Goal: Information Seeking & Learning: Check status

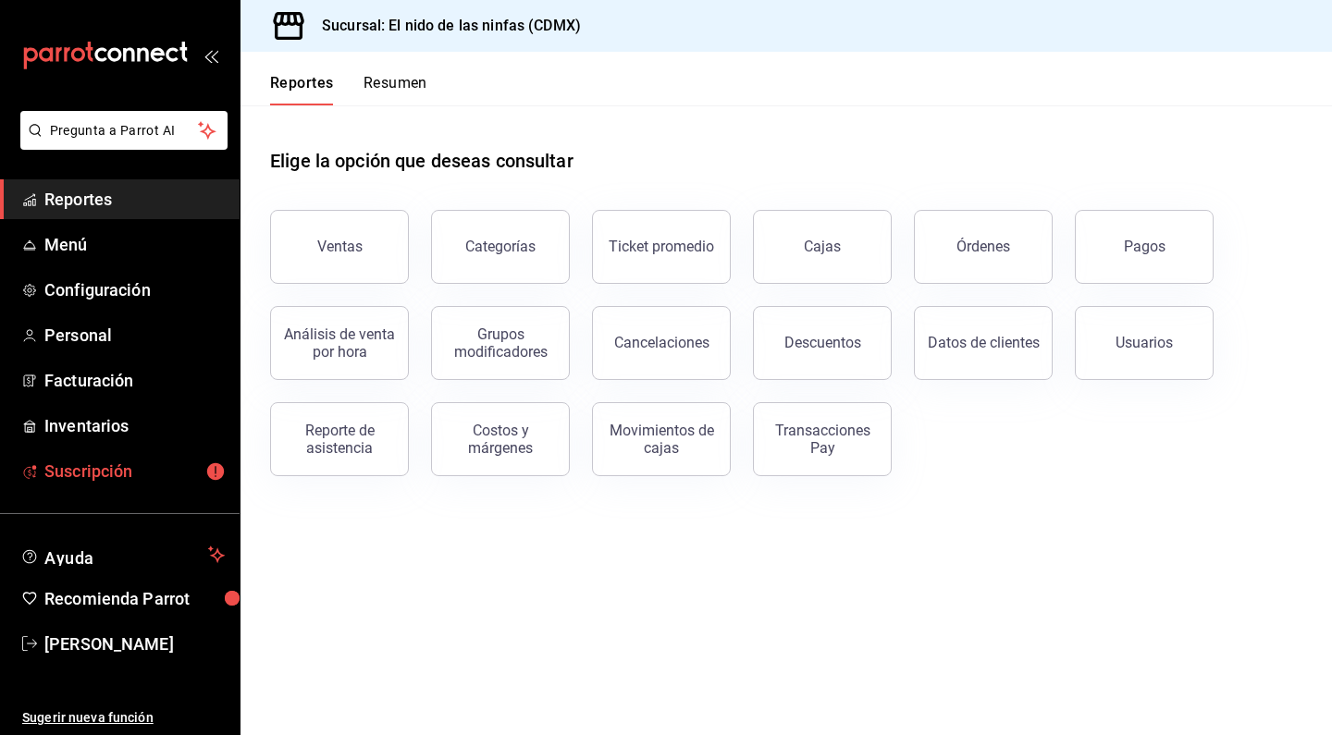
click at [140, 479] on span "Suscripción" at bounding box center [134, 471] width 180 height 25
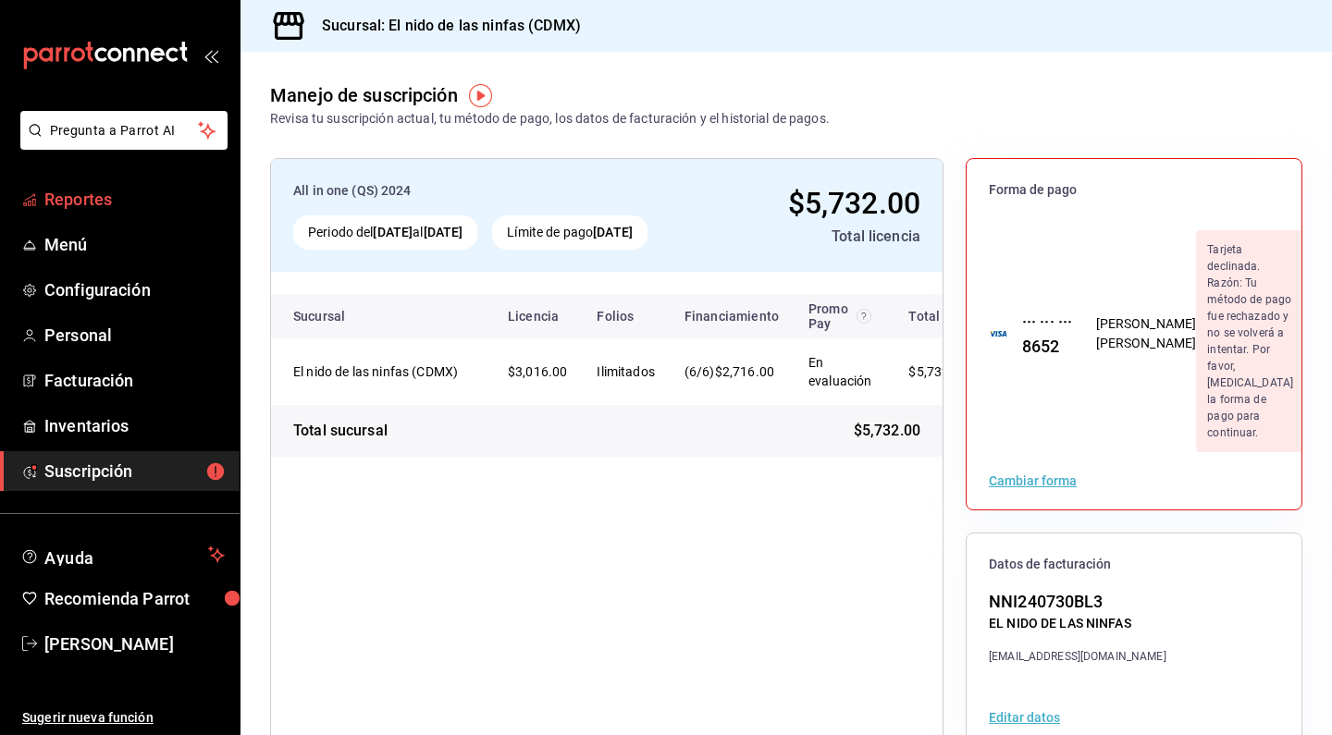
click at [91, 194] on span "Reportes" at bounding box center [134, 199] width 180 height 25
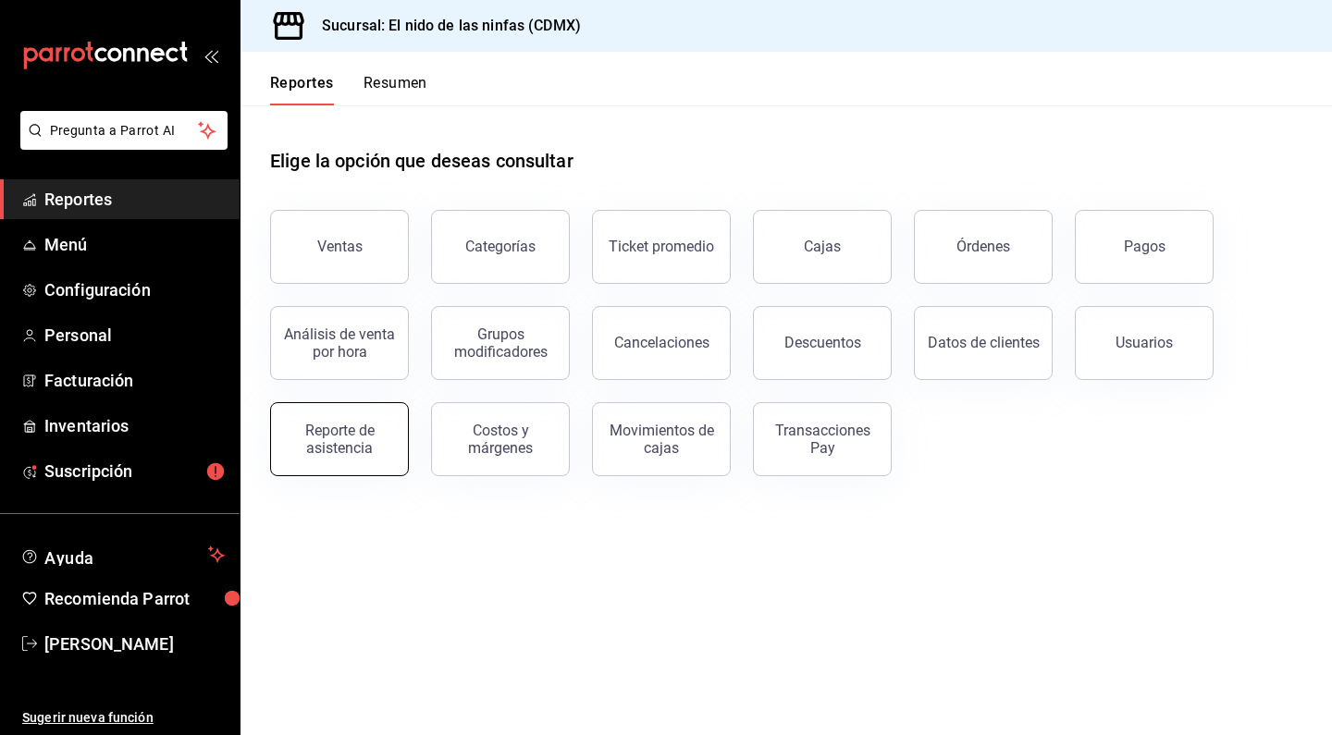
click at [340, 423] on button "Reporte de asistencia" at bounding box center [339, 439] width 139 height 74
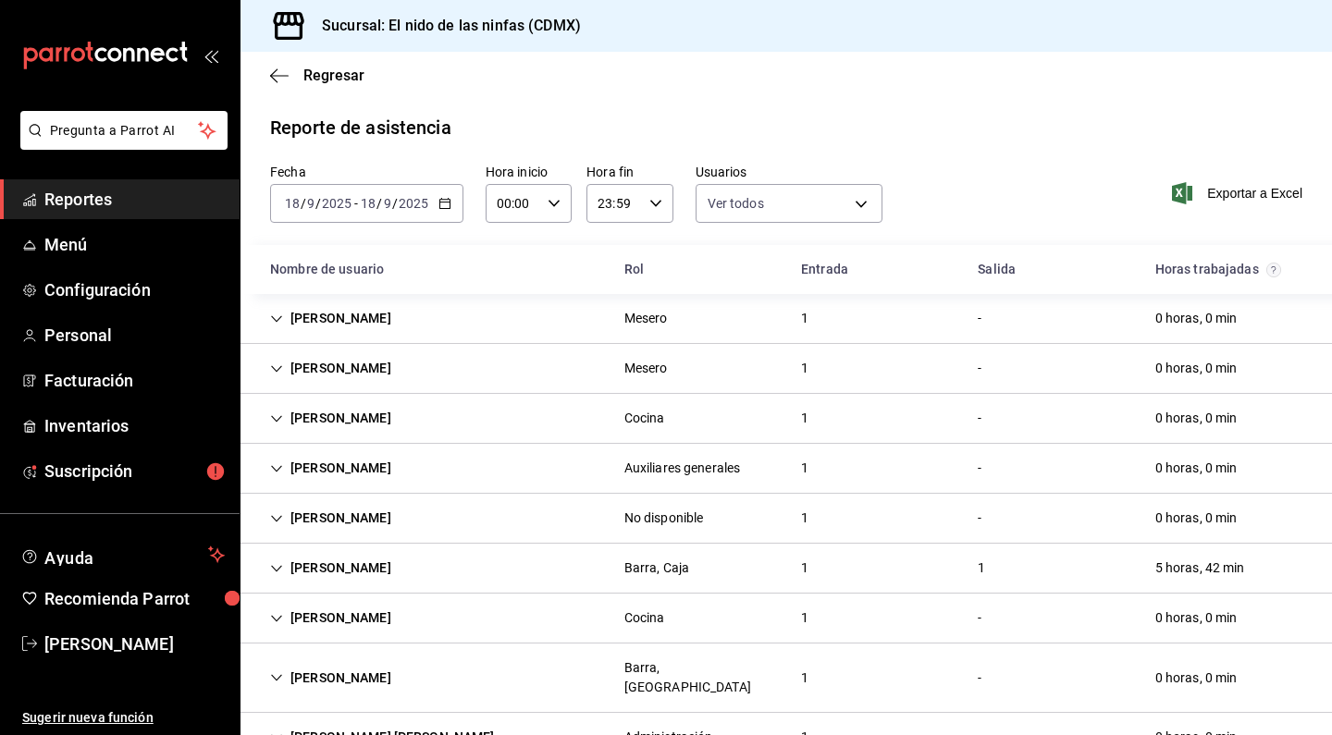
type input "f173dc28-cd37-4426-b6e2-67a35de93594,641c53eb-4821-441b-8201-a053f8237036,13bce…"
click at [277, 324] on icon "Cell" at bounding box center [276, 319] width 13 height 13
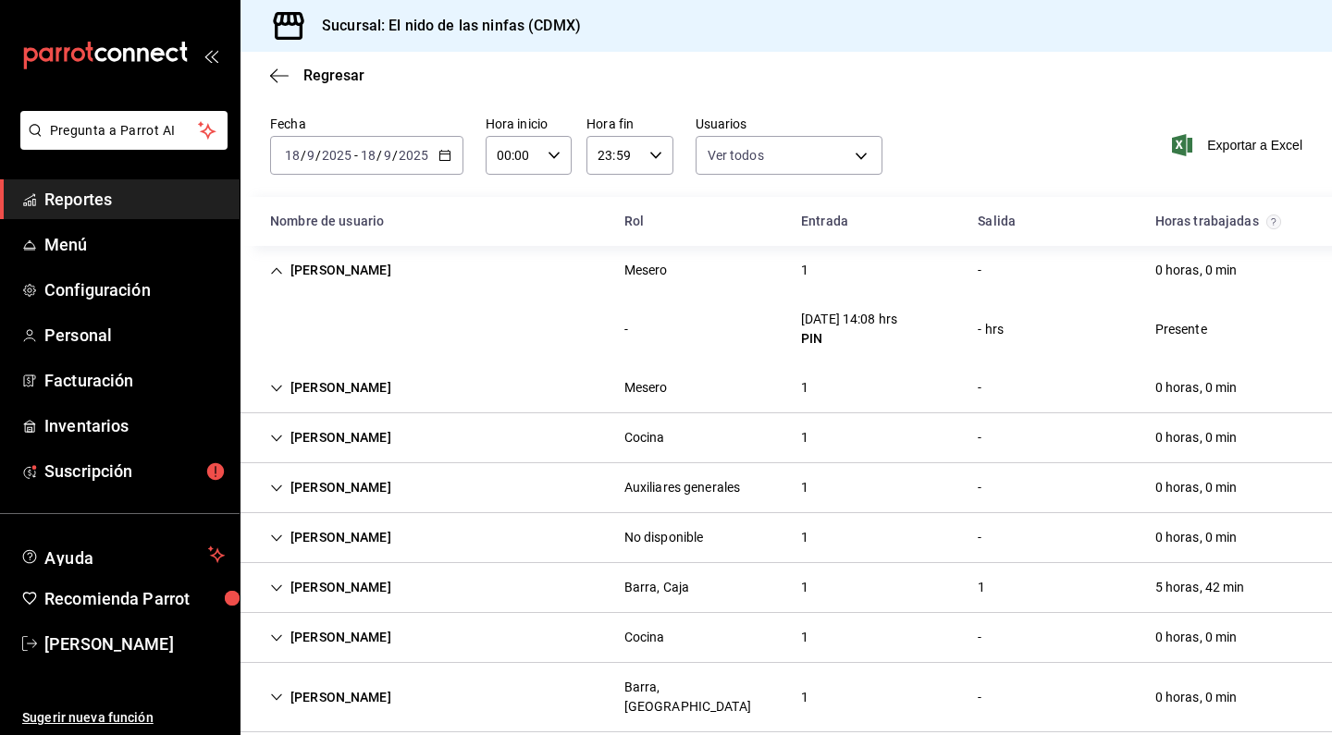
scroll to position [55, 0]
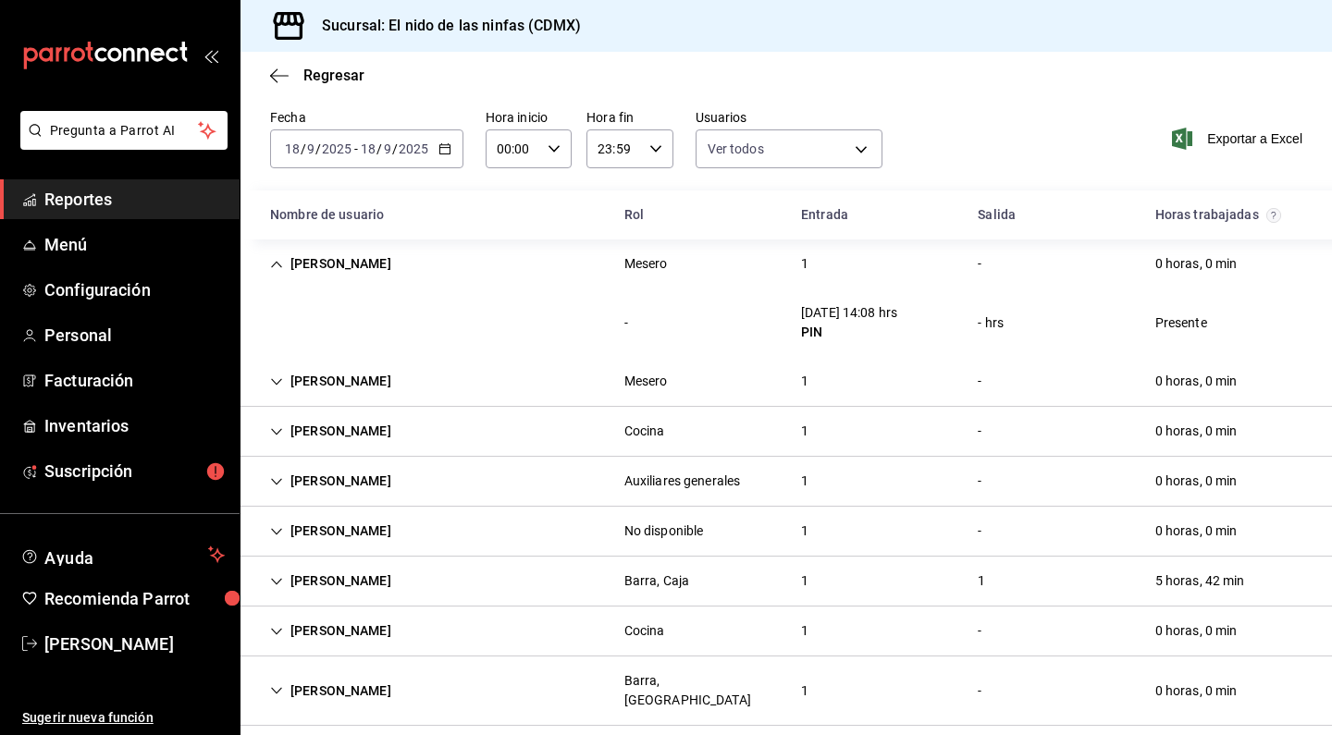
click at [277, 380] on icon "Cell" at bounding box center [276, 381] width 13 height 13
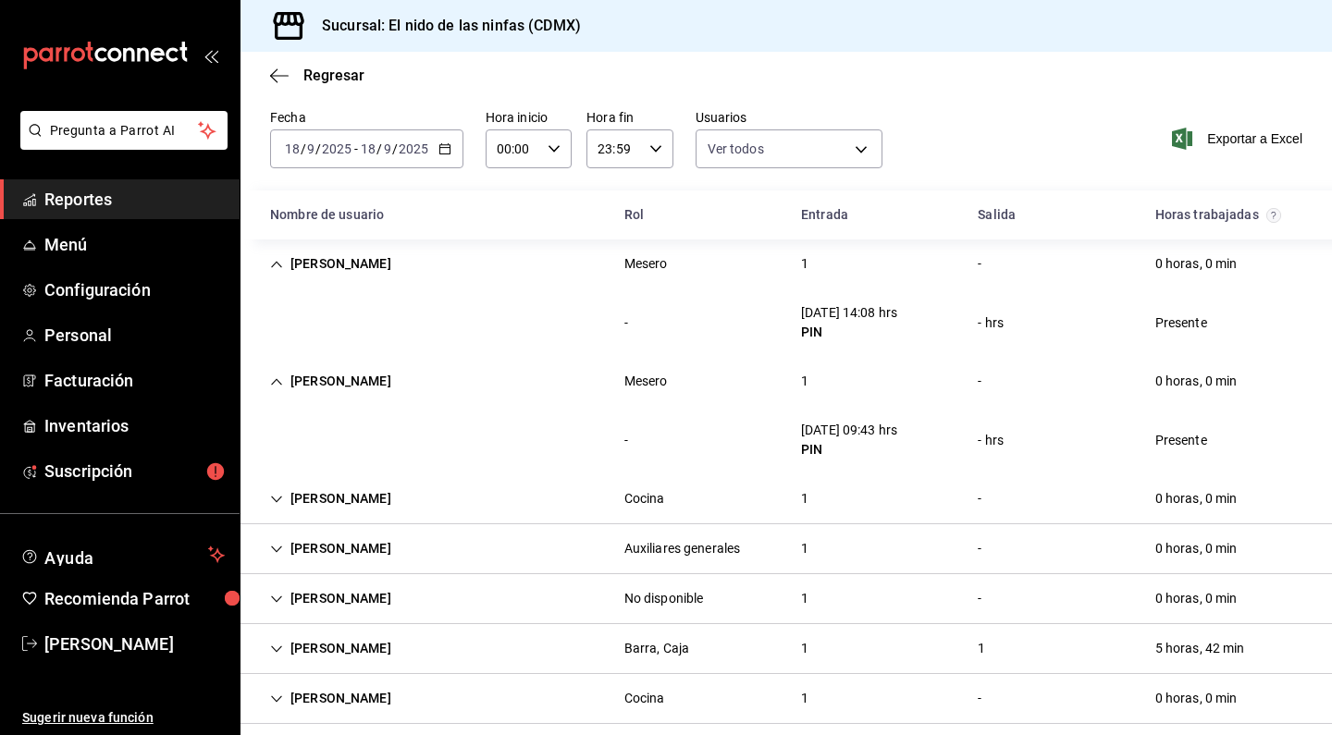
click at [268, 378] on div "[PERSON_NAME]" at bounding box center [330, 381] width 151 height 34
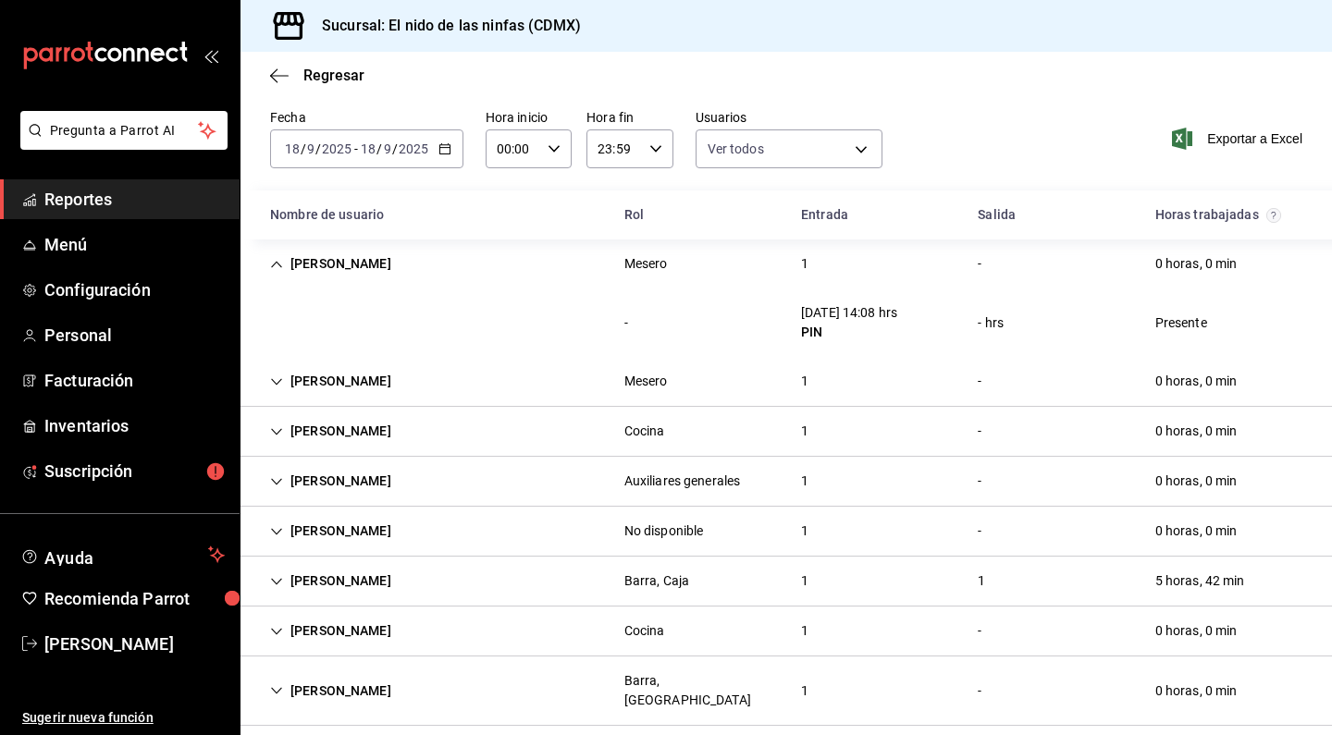
click at [271, 437] on icon "Cell" at bounding box center [276, 431] width 13 height 13
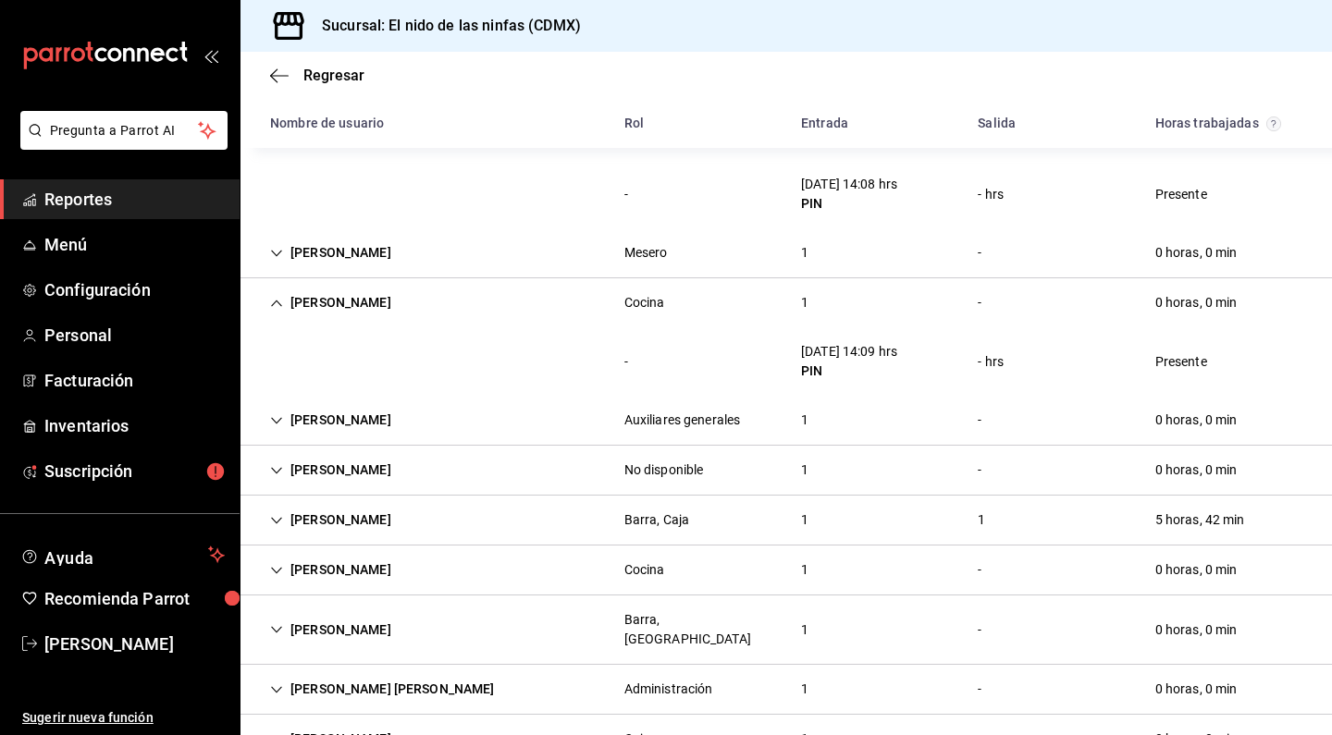
scroll to position [185, 0]
click at [273, 298] on icon "Cell" at bounding box center [276, 301] width 13 height 13
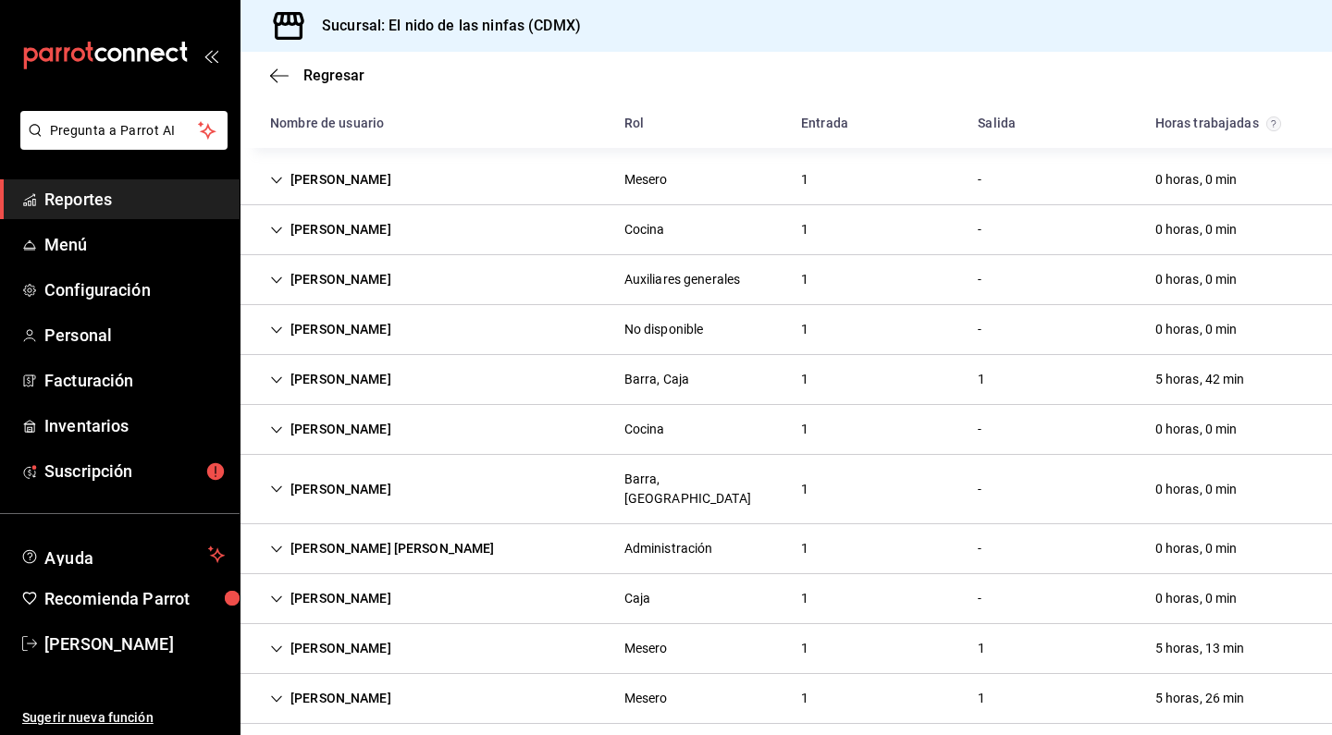
scroll to position [255, 0]
click at [277, 275] on icon "Cell" at bounding box center [276, 281] width 13 height 13
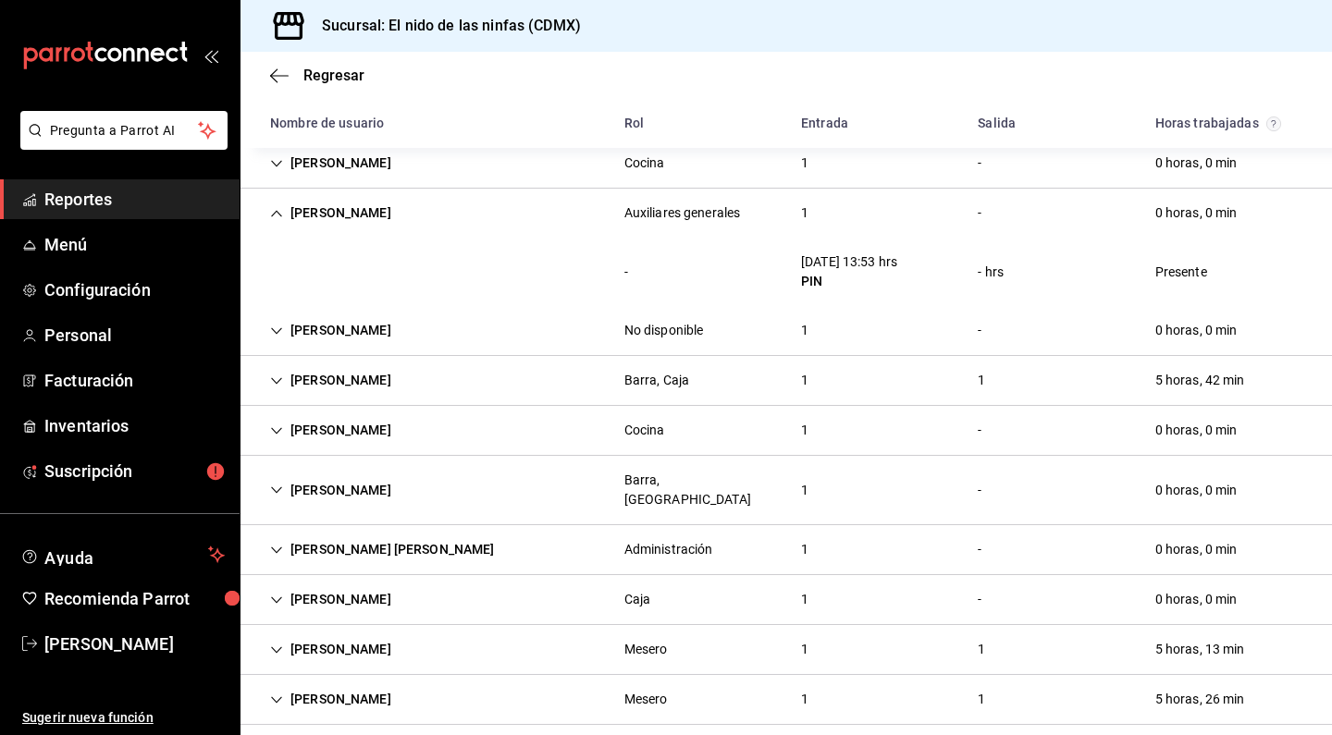
scroll to position [0, 0]
click at [283, 533] on div "[PERSON_NAME] [PERSON_NAME]" at bounding box center [382, 550] width 254 height 34
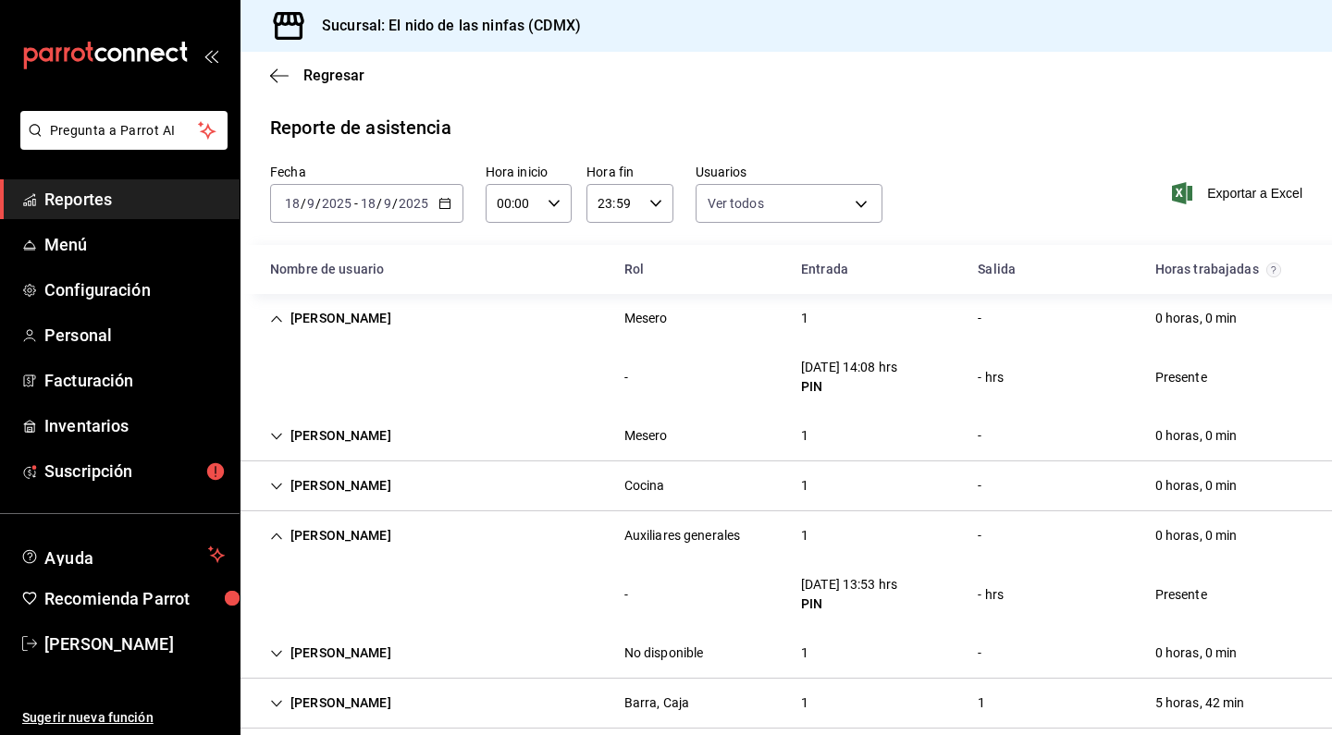
click at [278, 436] on icon "Cell" at bounding box center [276, 436] width 13 height 13
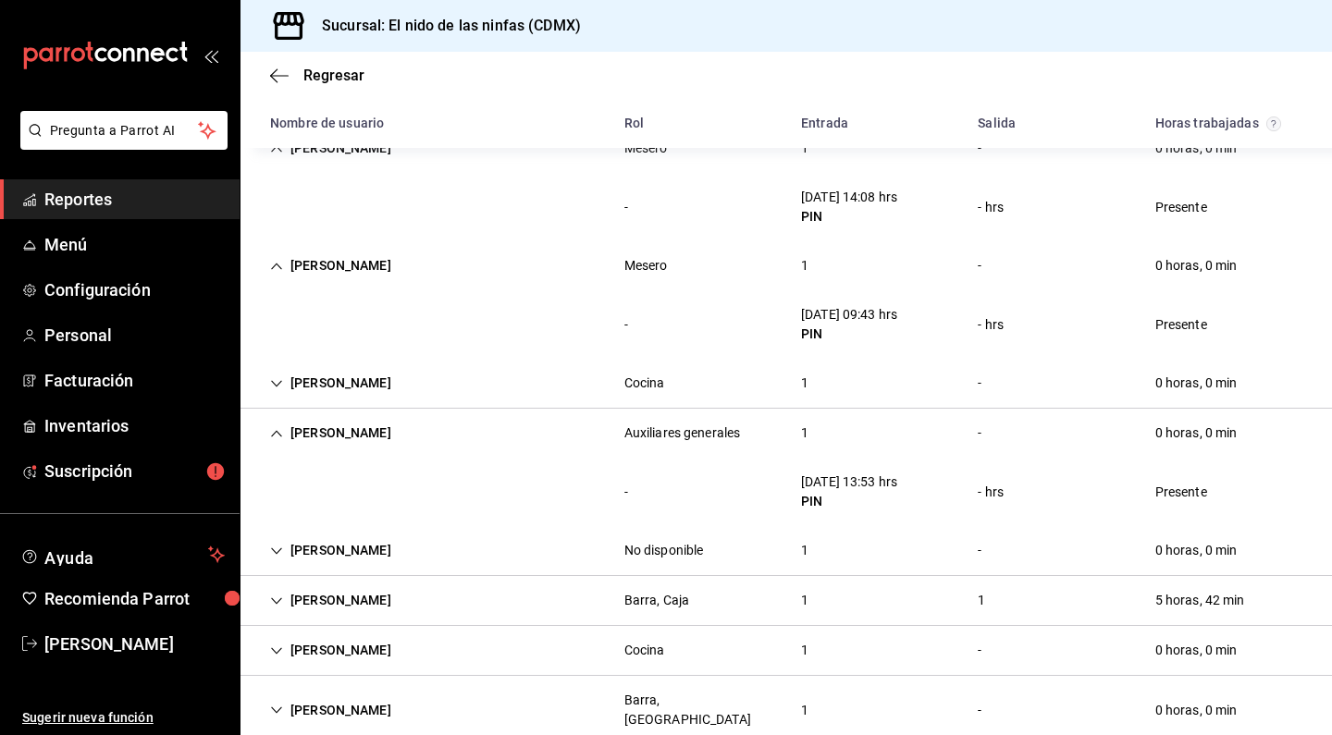
scroll to position [173, 0]
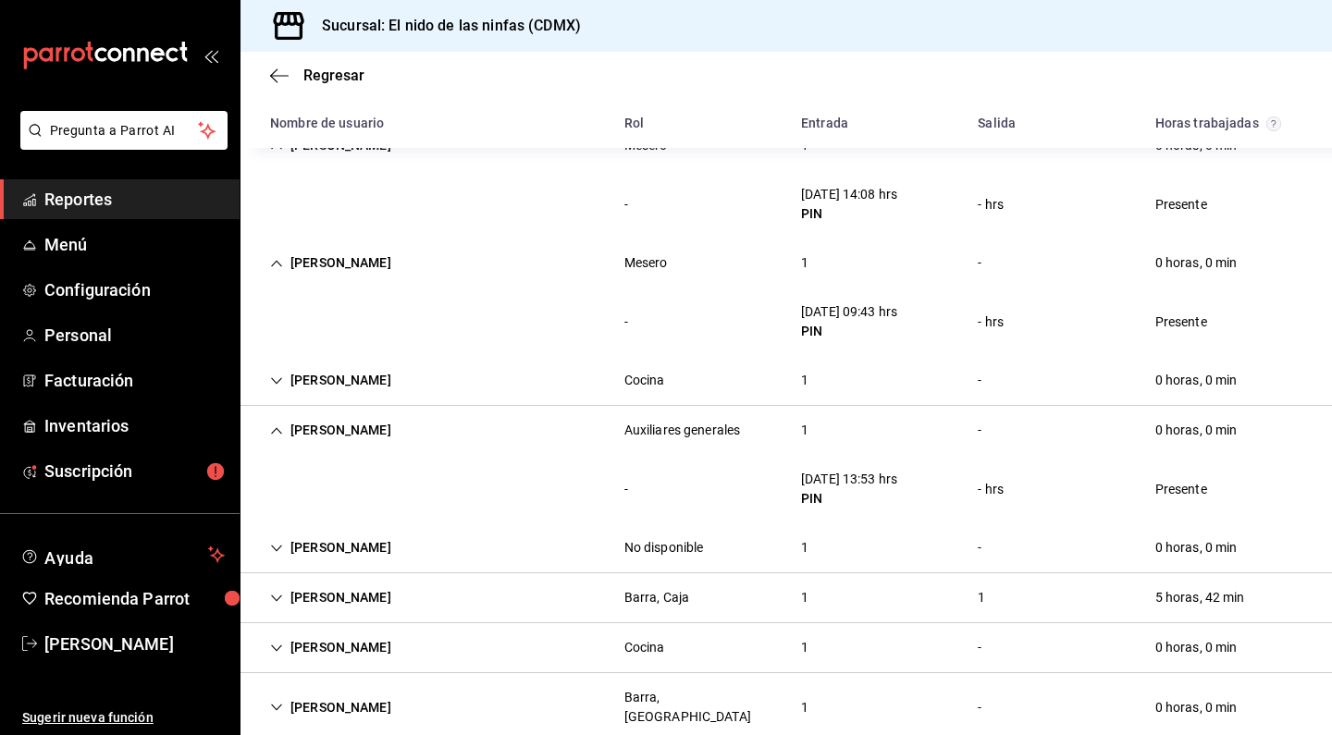
click at [278, 379] on icon "Cell" at bounding box center [276, 381] width 13 height 13
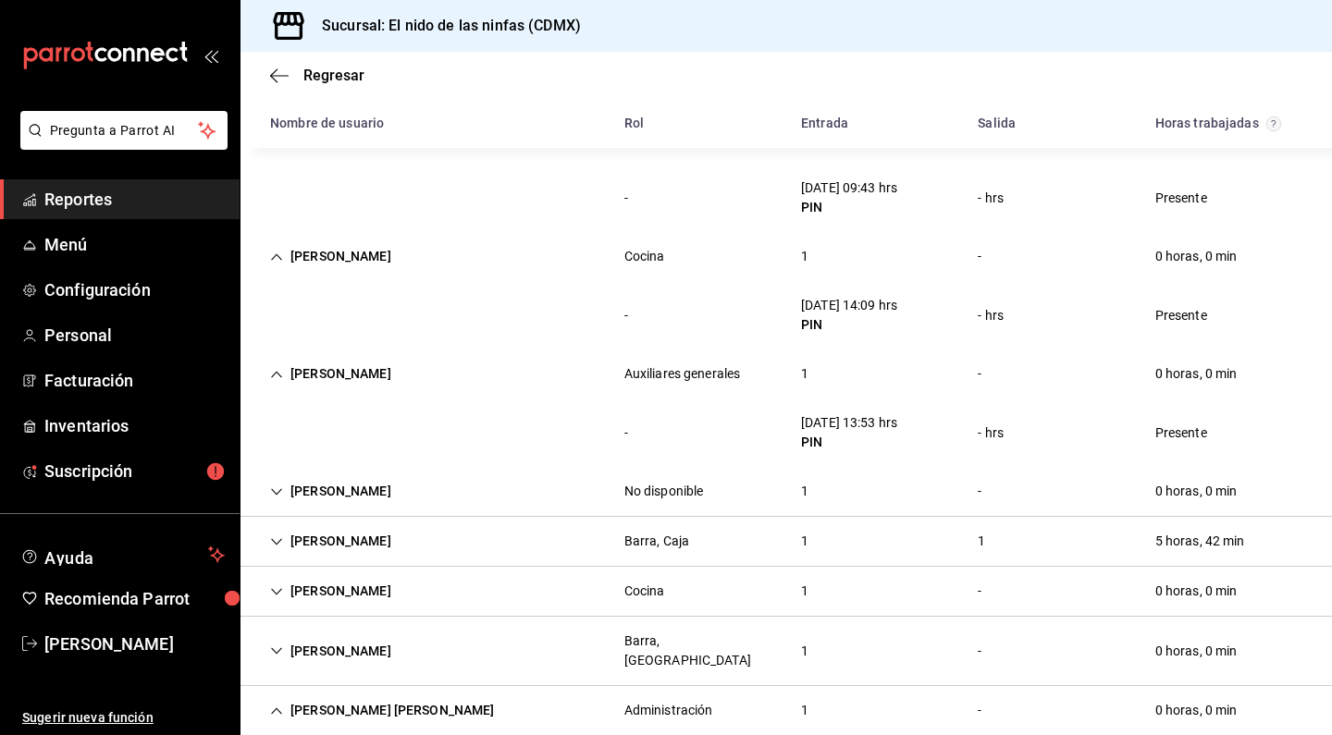
scroll to position [317, 0]
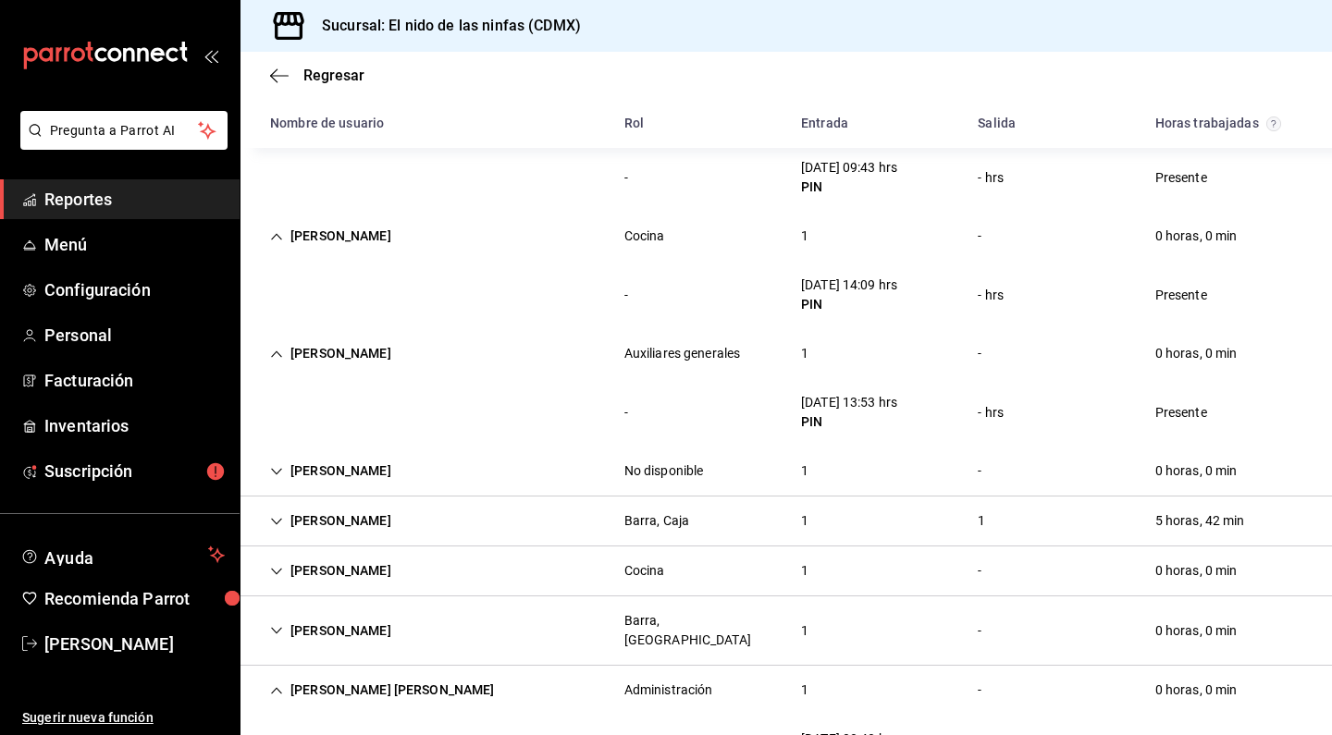
click at [282, 476] on icon "Cell" at bounding box center [276, 471] width 13 height 13
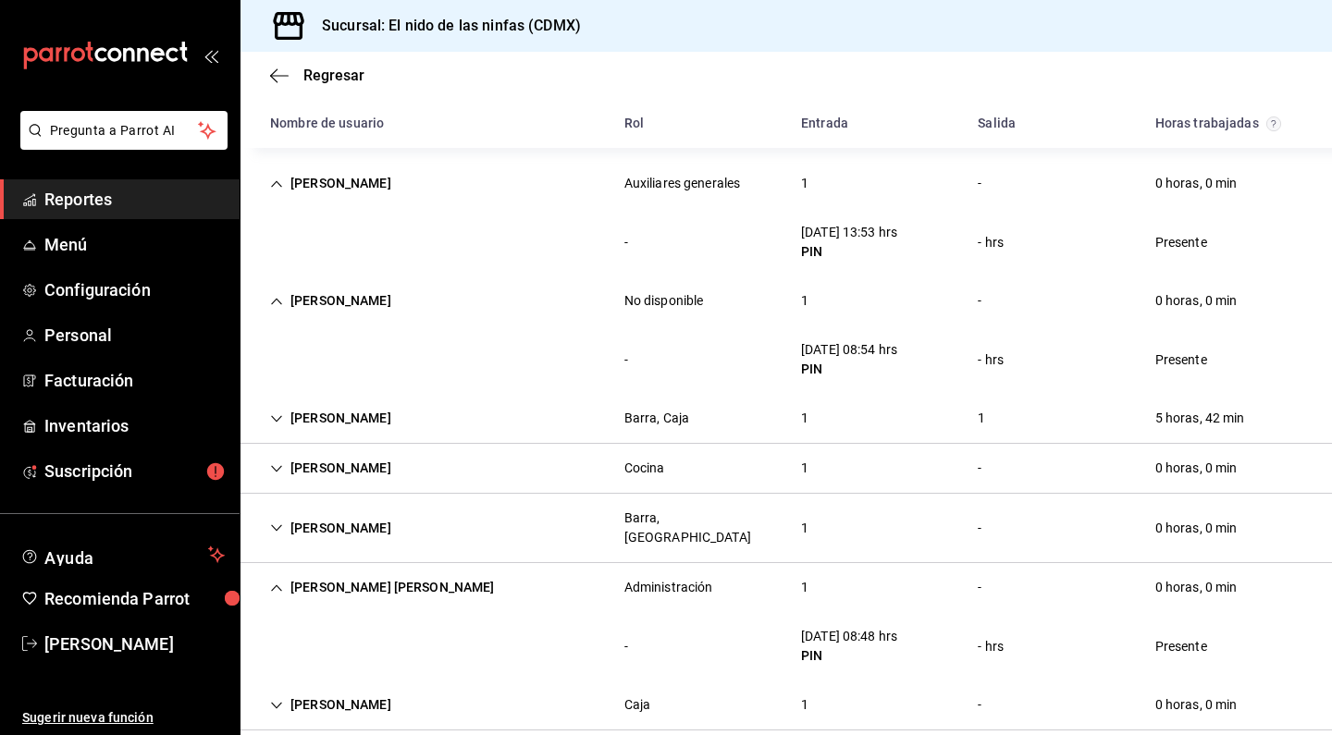
scroll to position [509, 0]
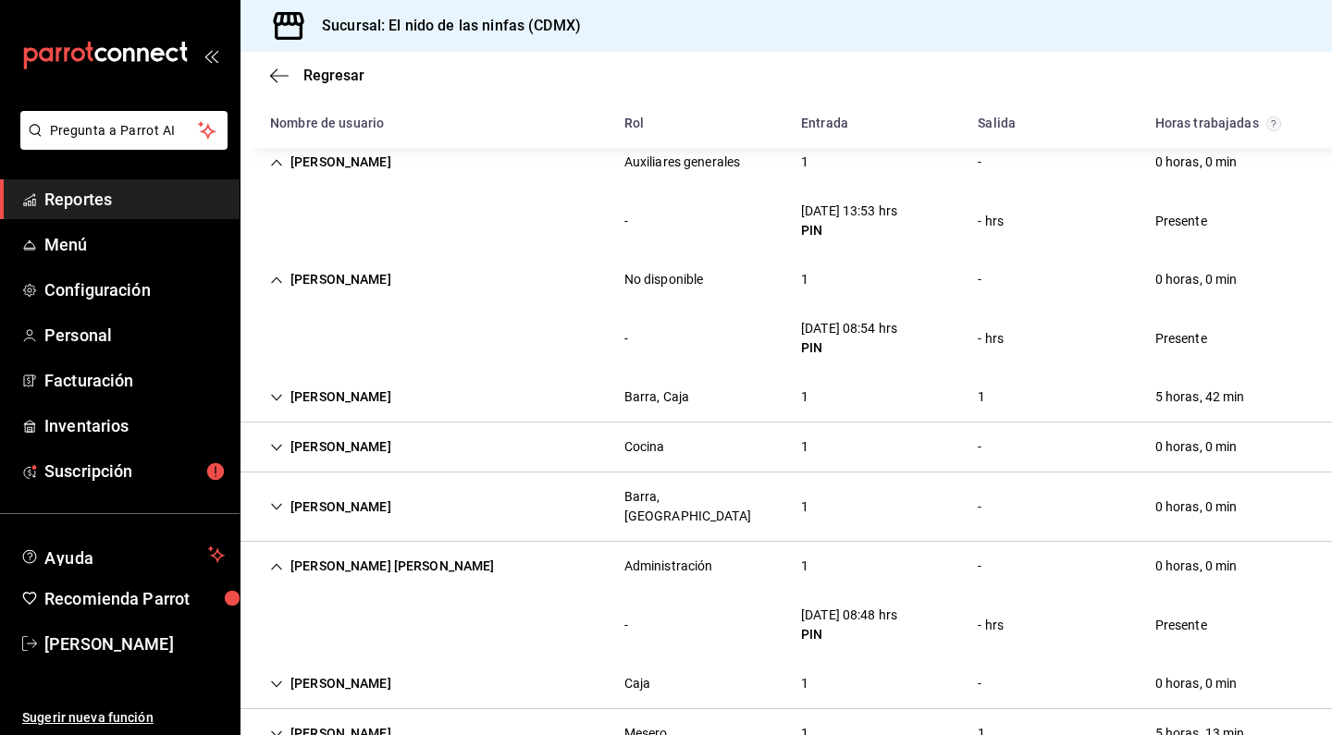
click at [279, 400] on icon "Cell" at bounding box center [276, 397] width 13 height 13
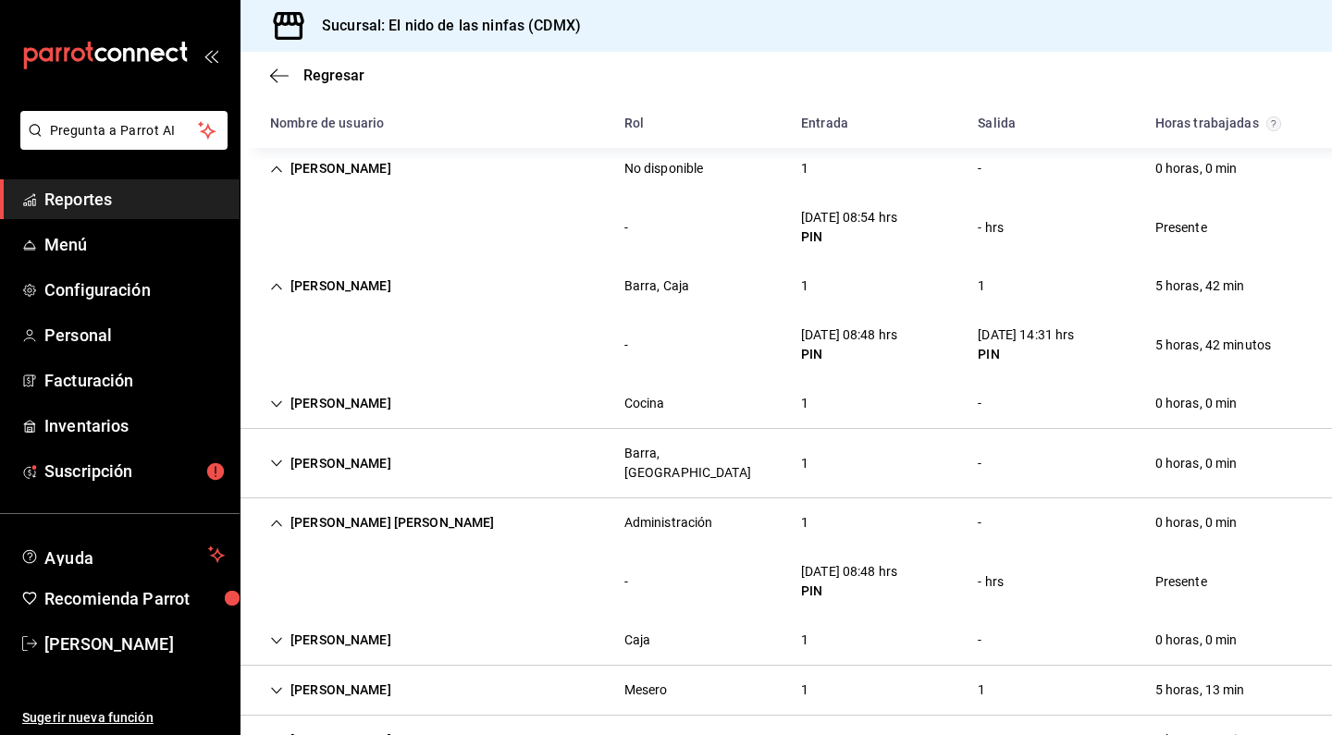
scroll to position [625, 0]
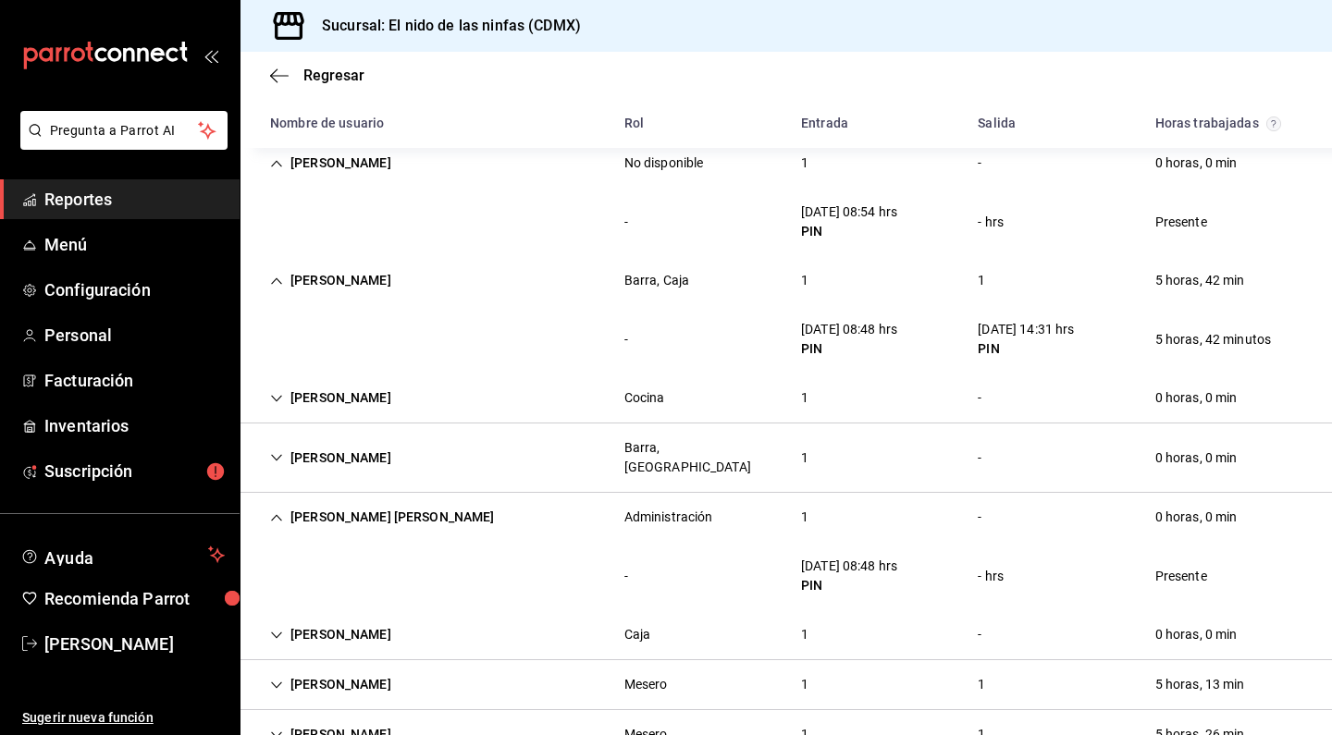
click at [277, 455] on icon "Cell" at bounding box center [276, 458] width 11 height 6
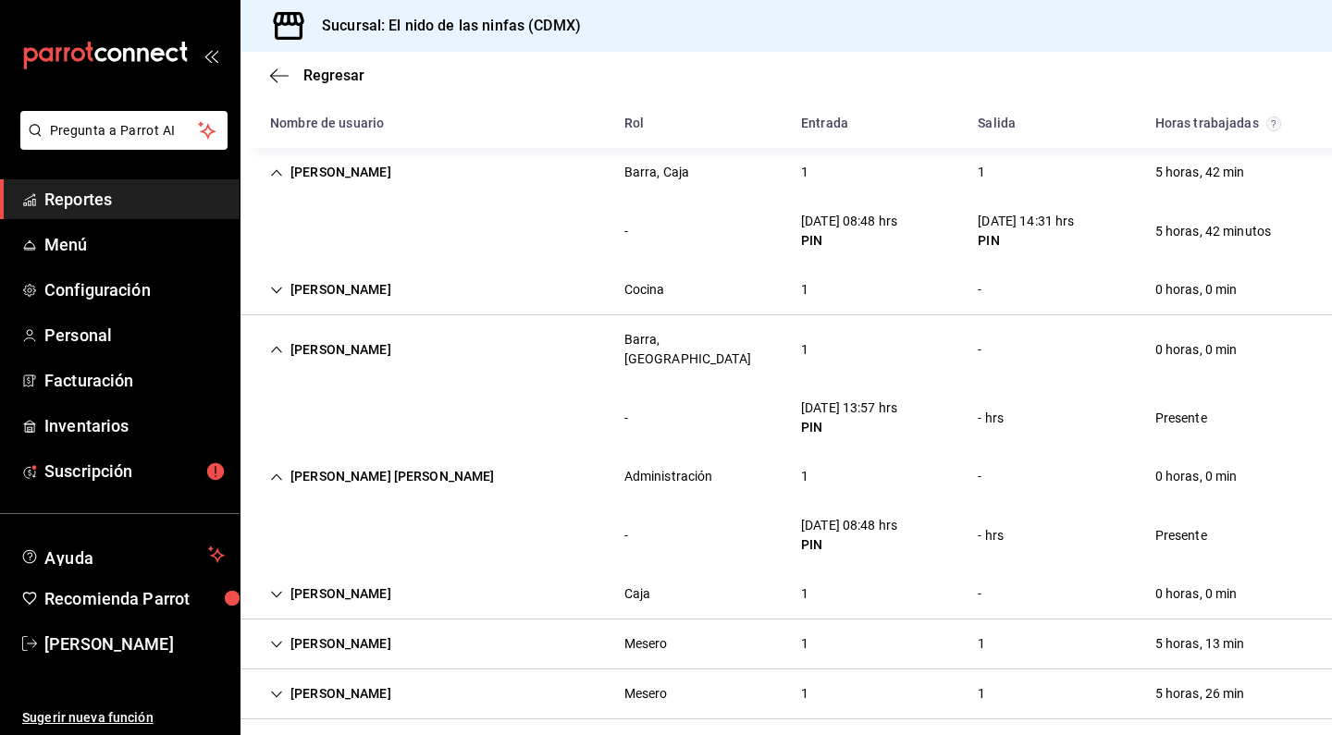
scroll to position [728, 0]
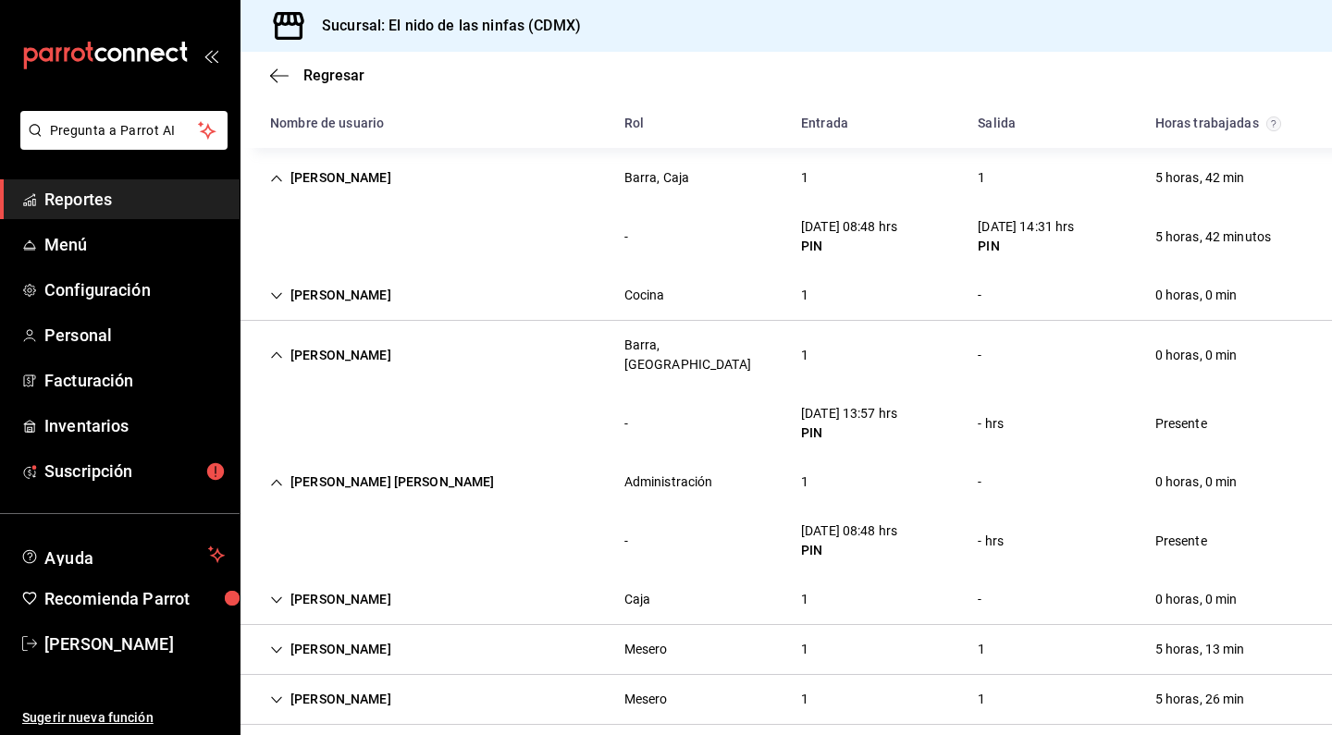
click at [276, 594] on icon "Cell" at bounding box center [276, 600] width 13 height 13
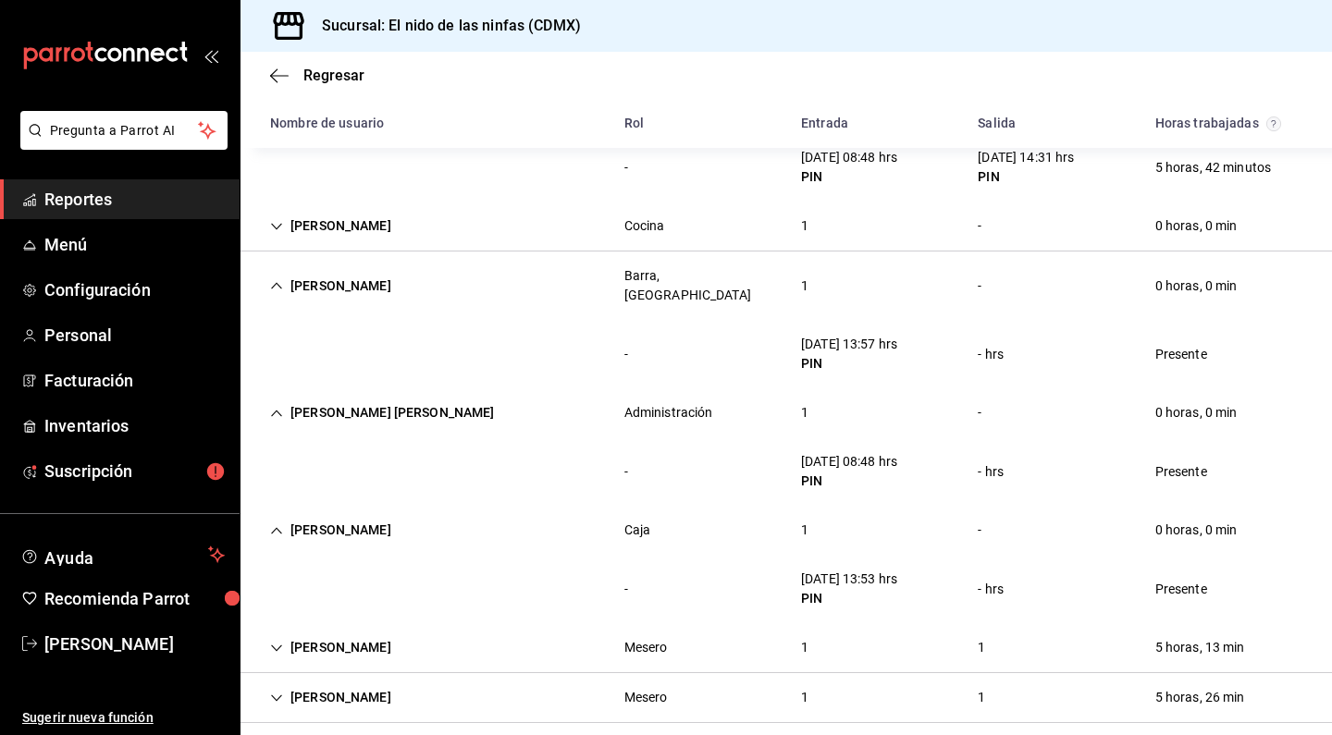
scroll to position [795, 0]
click at [281, 637] on div "[PERSON_NAME]" at bounding box center [330, 650] width 151 height 34
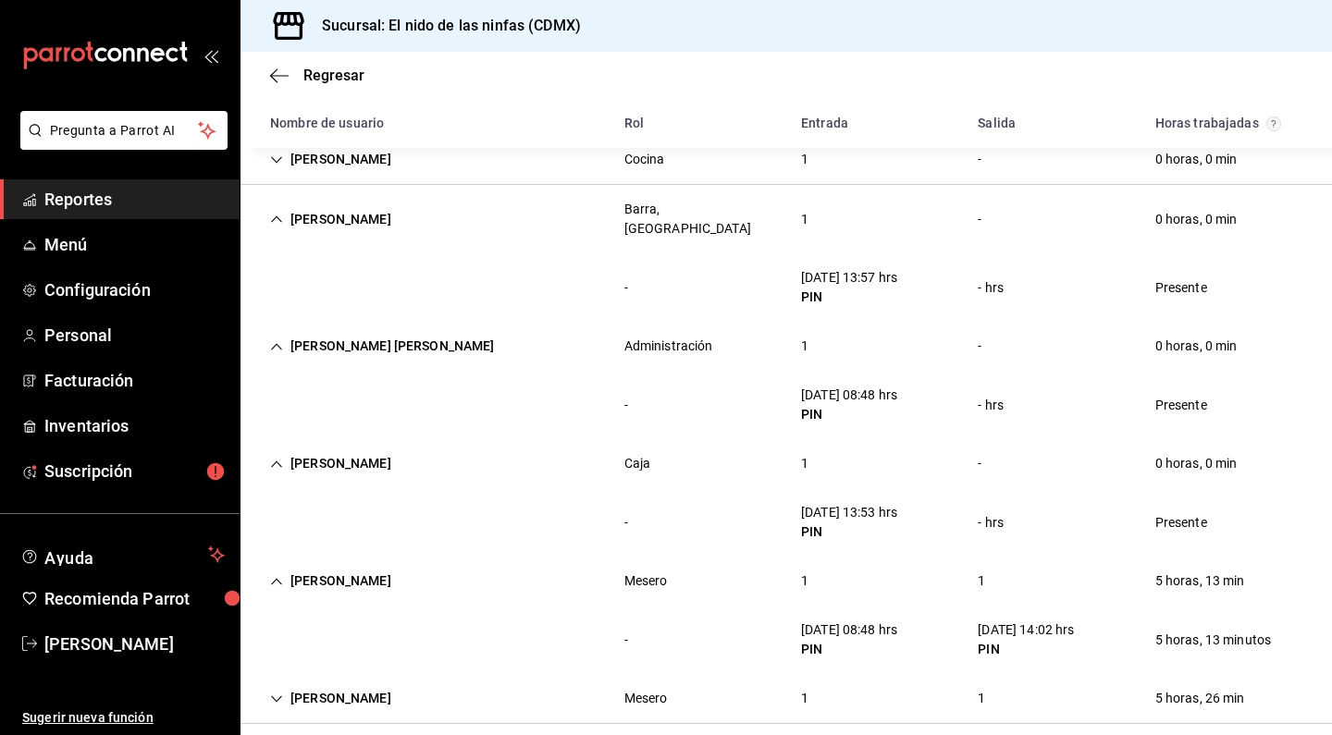
scroll to position [863, 0]
click at [74, 242] on span "Menú" at bounding box center [134, 244] width 180 height 25
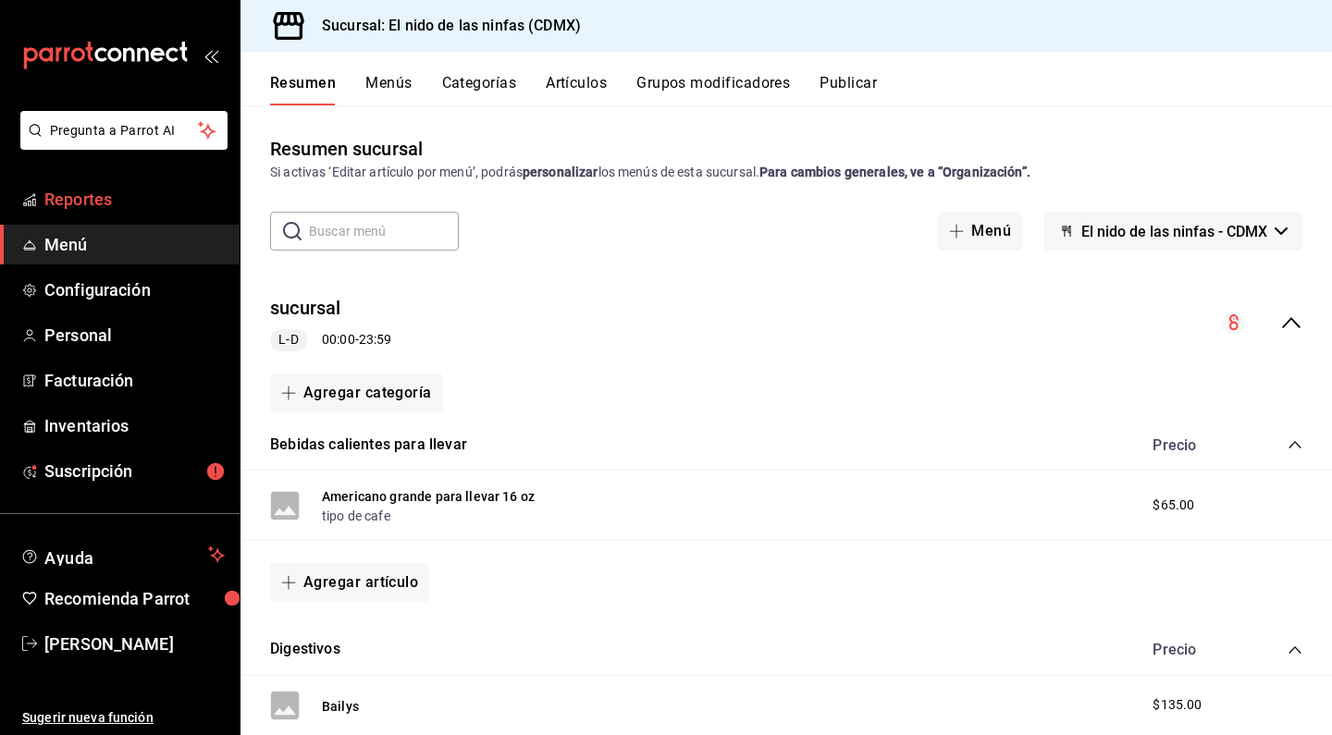
click at [63, 191] on span "Reportes" at bounding box center [134, 199] width 180 height 25
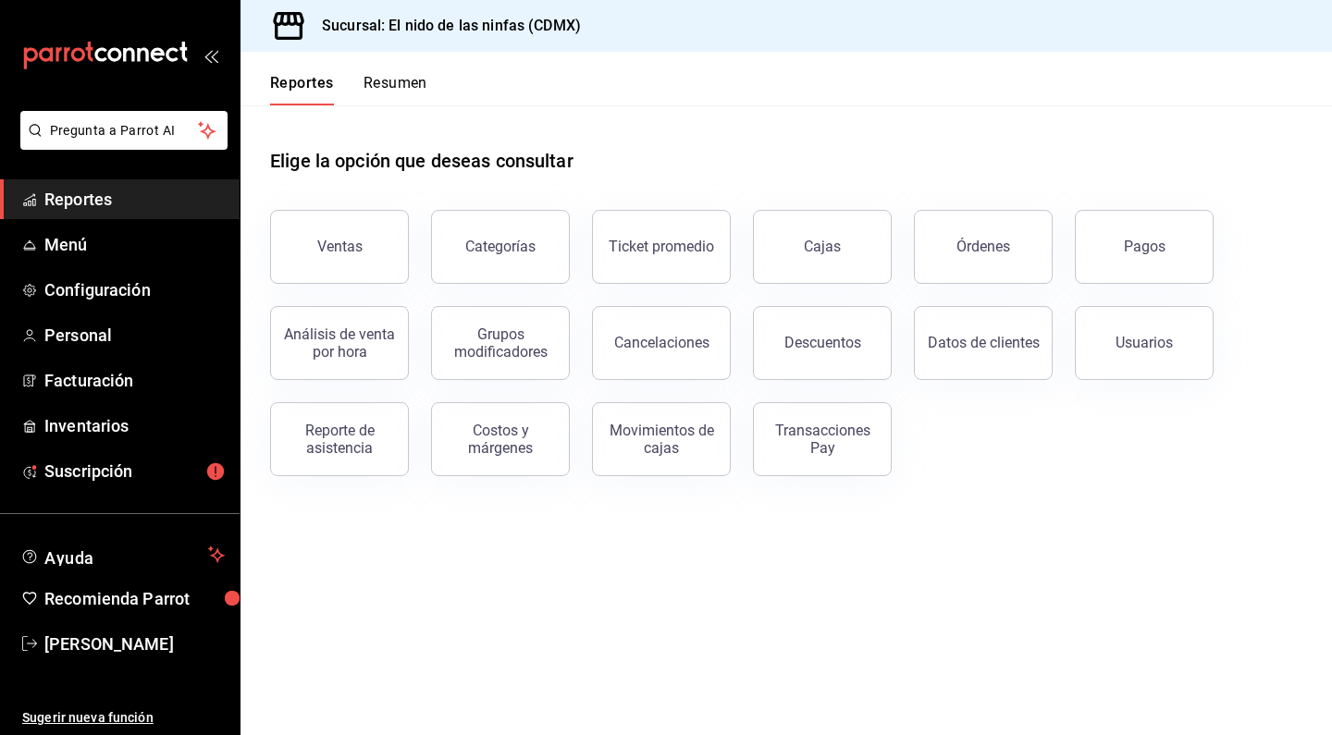
click at [63, 208] on span "Reportes" at bounding box center [134, 199] width 180 height 25
click at [302, 247] on button "Ventas" at bounding box center [339, 247] width 139 height 74
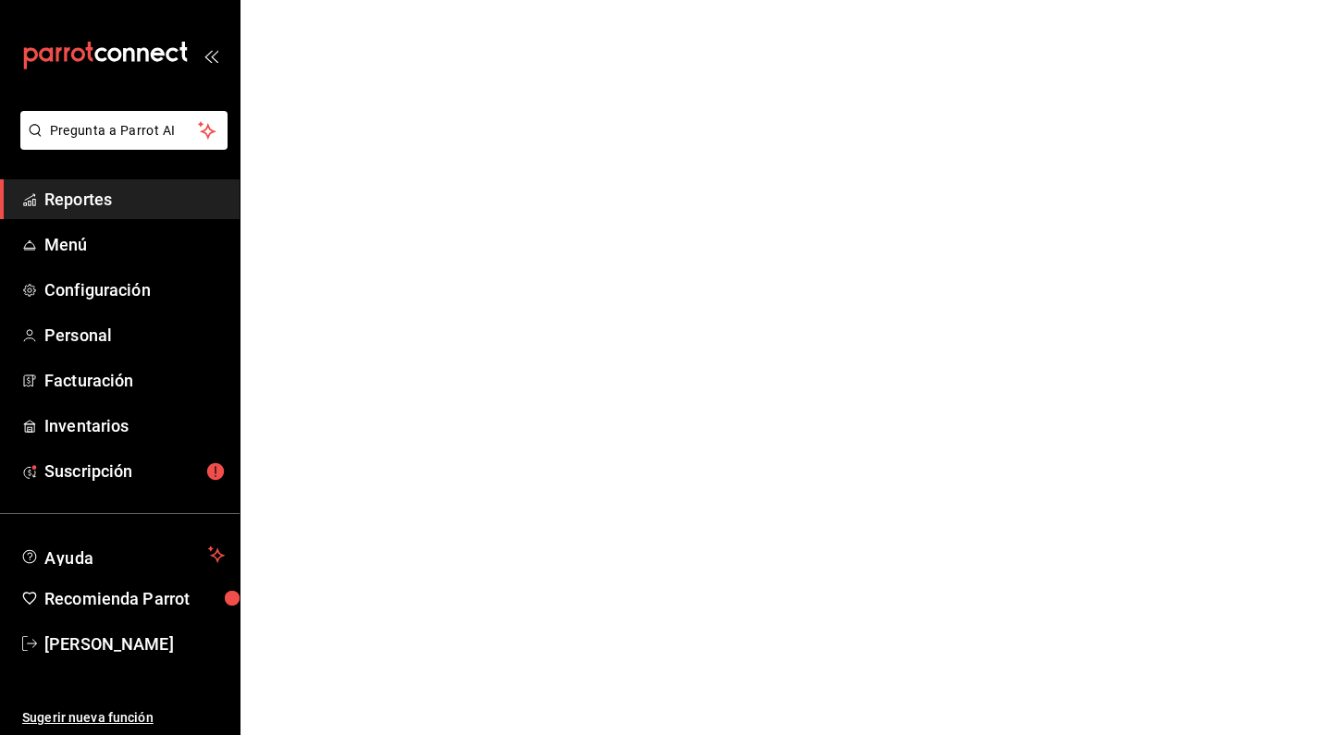
click at [302, 0] on html "Pregunta a Parrot AI Reportes Menú Configuración Personal Facturación Inventari…" at bounding box center [666, 0] width 1332 height 0
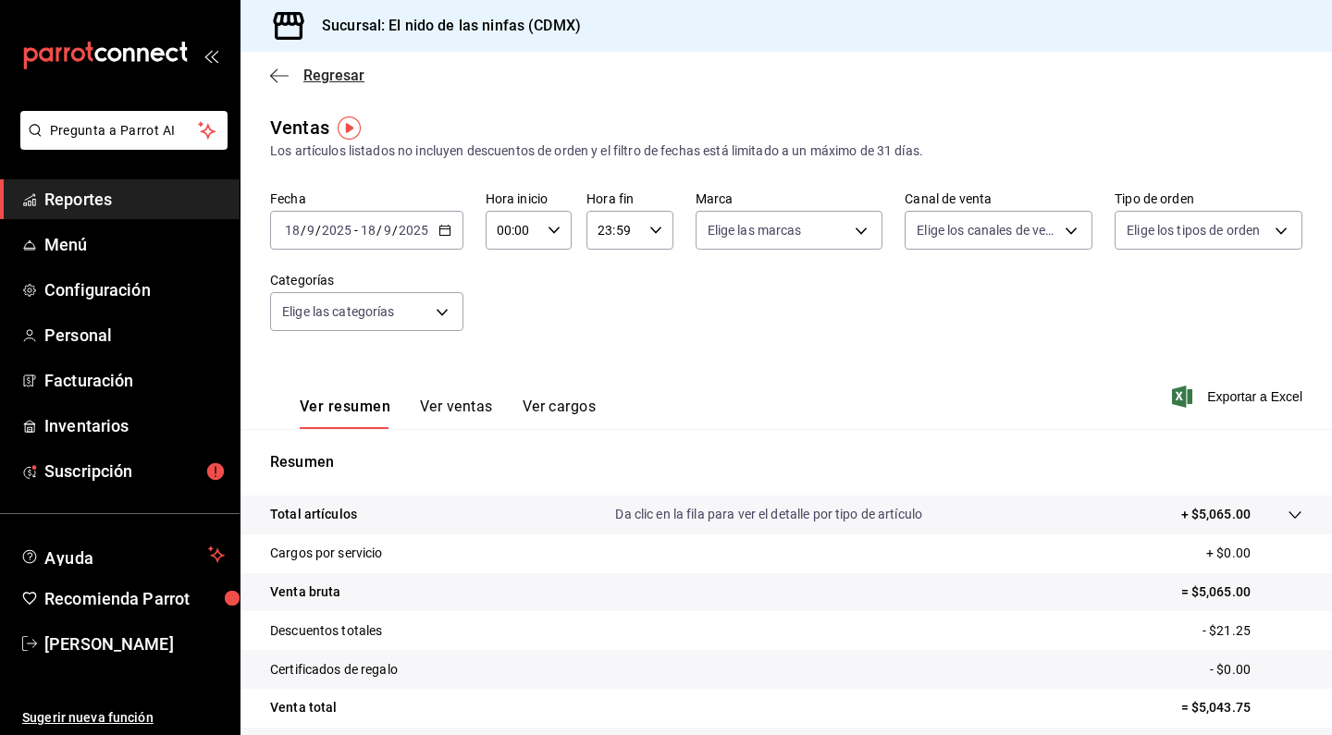
click at [277, 72] on icon "button" at bounding box center [279, 76] width 18 height 17
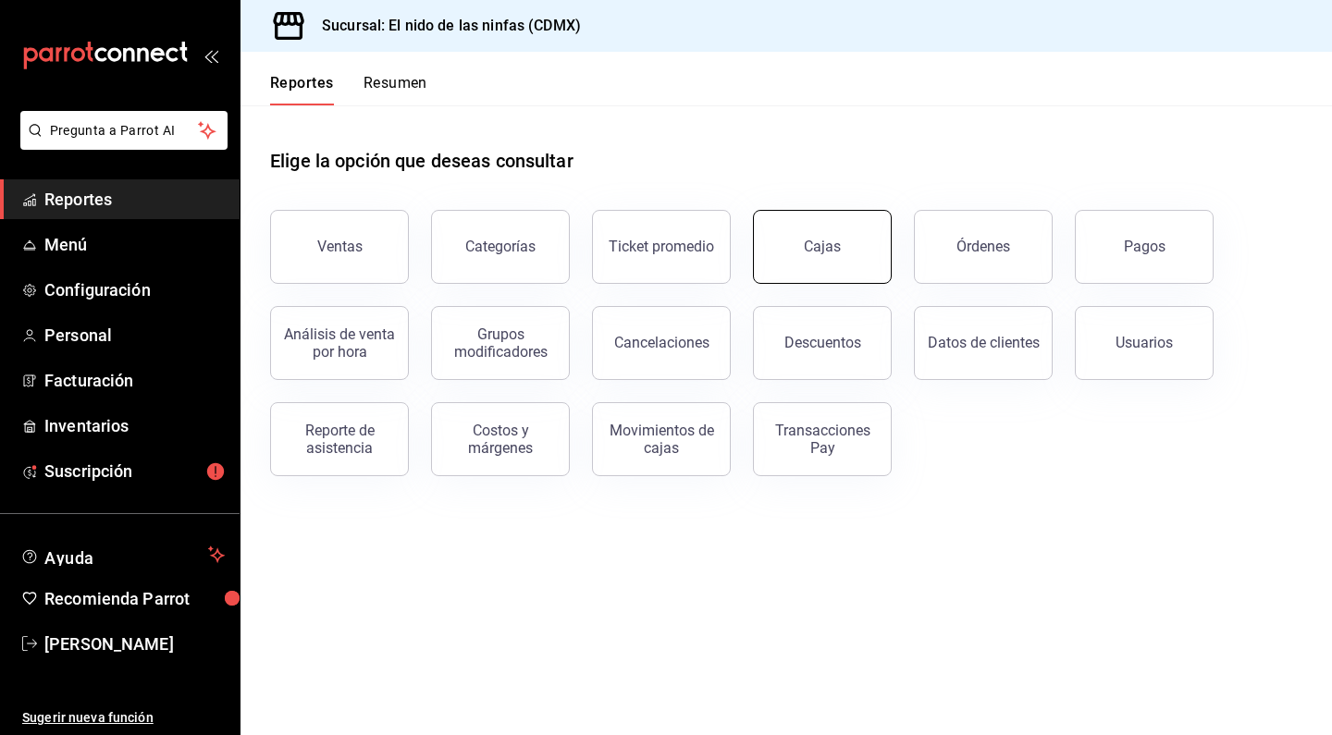
click at [832, 241] on div "Cajas" at bounding box center [823, 247] width 38 height 22
